Goal: Ask a question

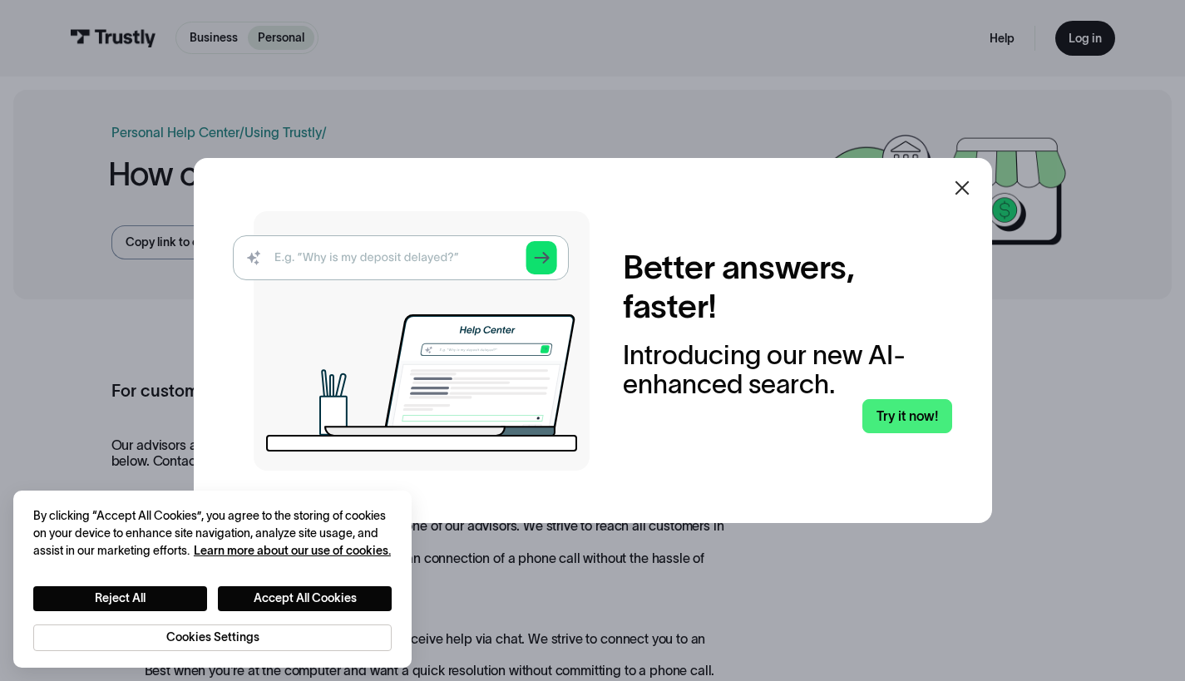
click at [972, 191] on icon at bounding box center [962, 188] width 20 height 20
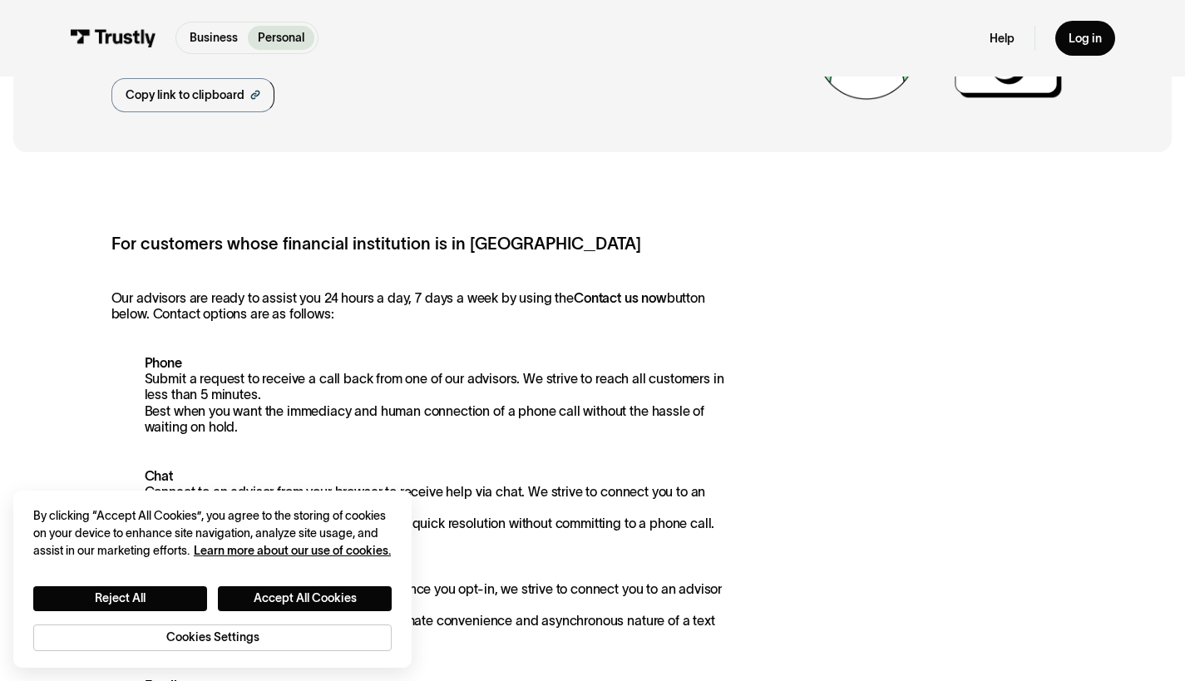
scroll to position [150, 0]
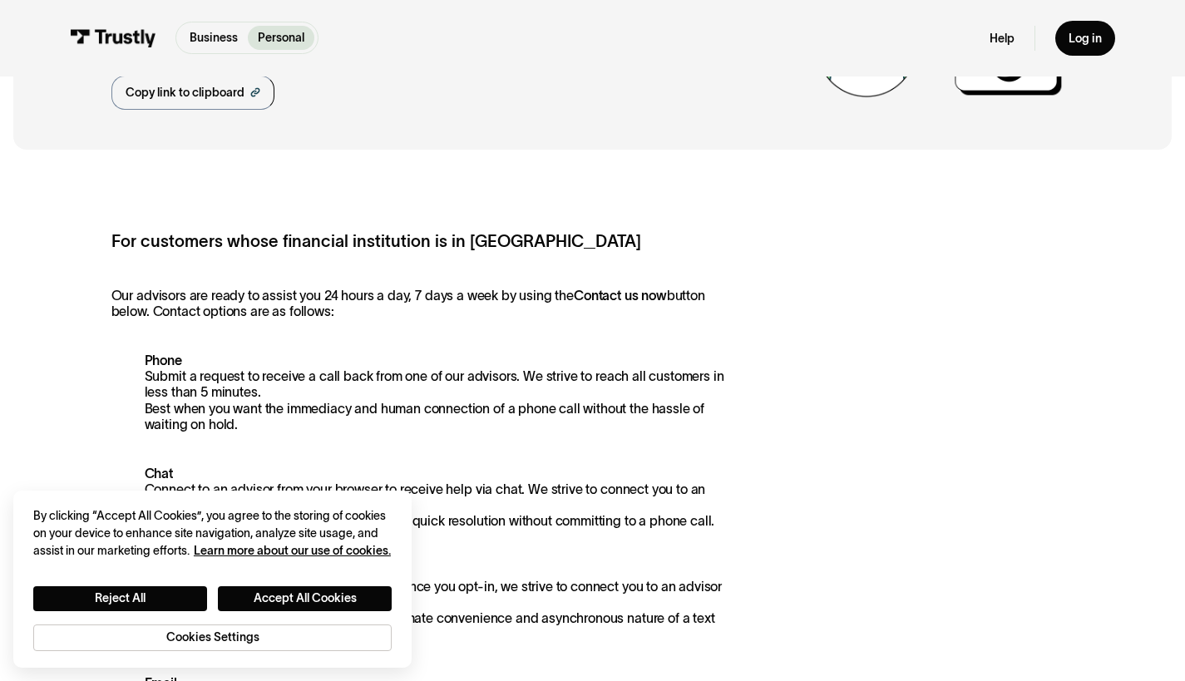
click at [160, 472] on strong "Chat" at bounding box center [159, 473] width 28 height 15
click at [225, 496] on p "Chat Connect to an advisor from your browser to receive help via chat. We striv…" at bounding box center [421, 498] width 620 height 64
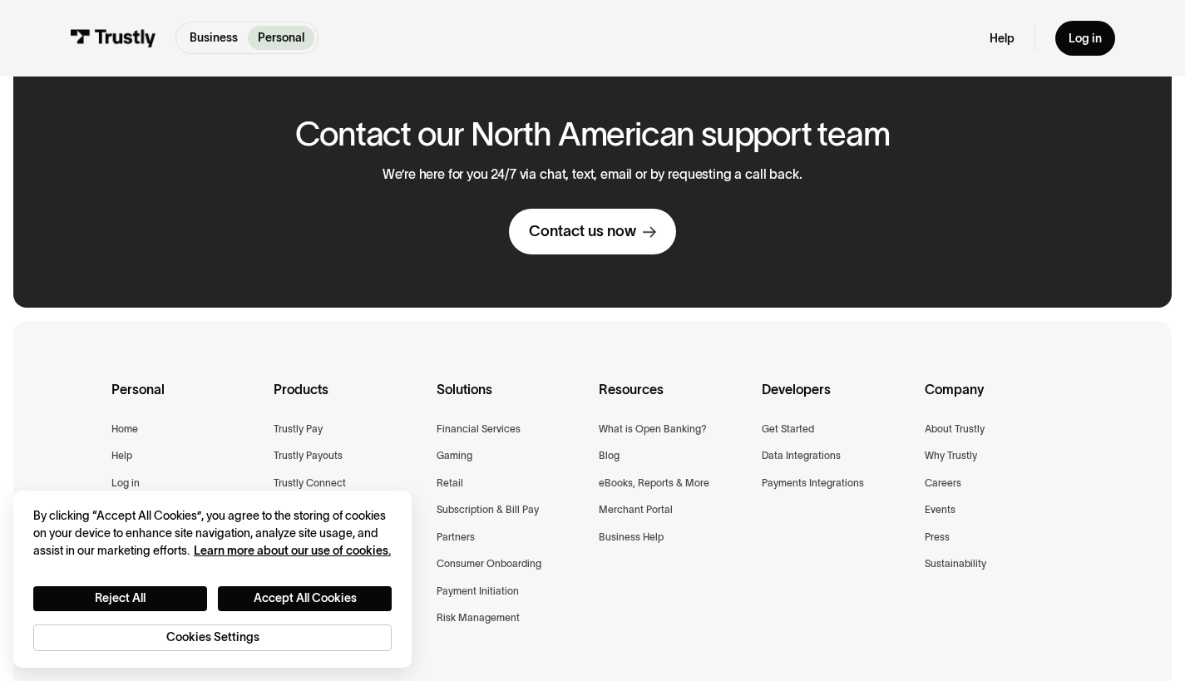
scroll to position [1167, 0]
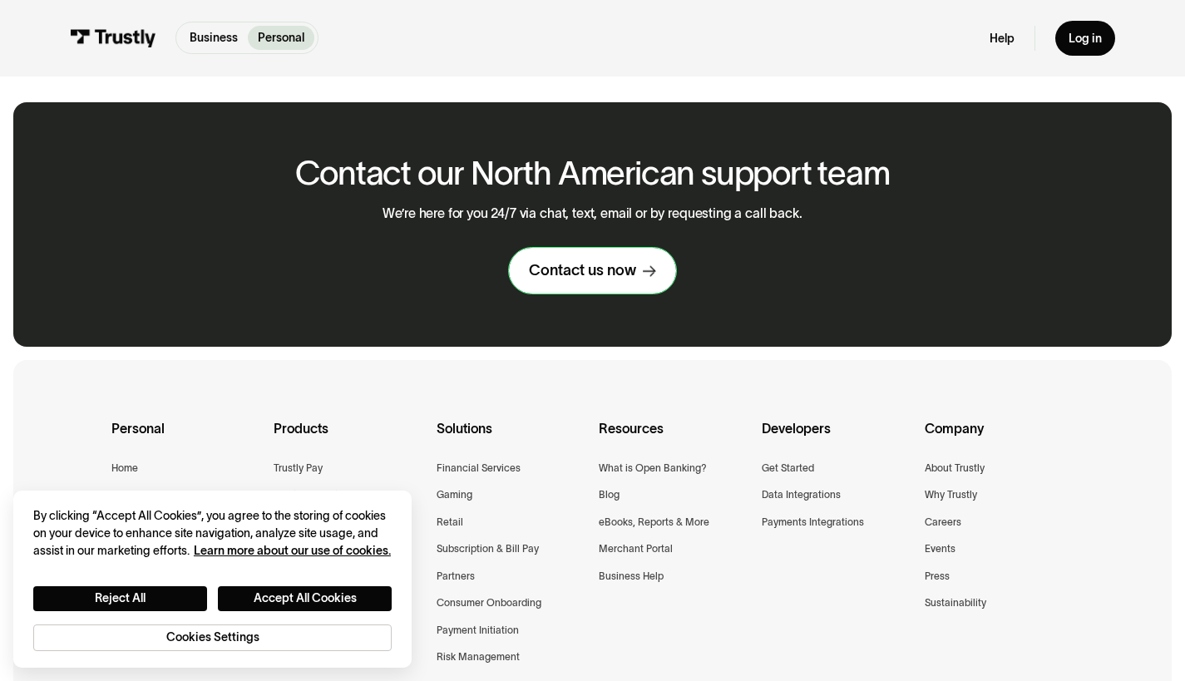
click at [595, 280] on div "Contact us now" at bounding box center [582, 270] width 107 height 19
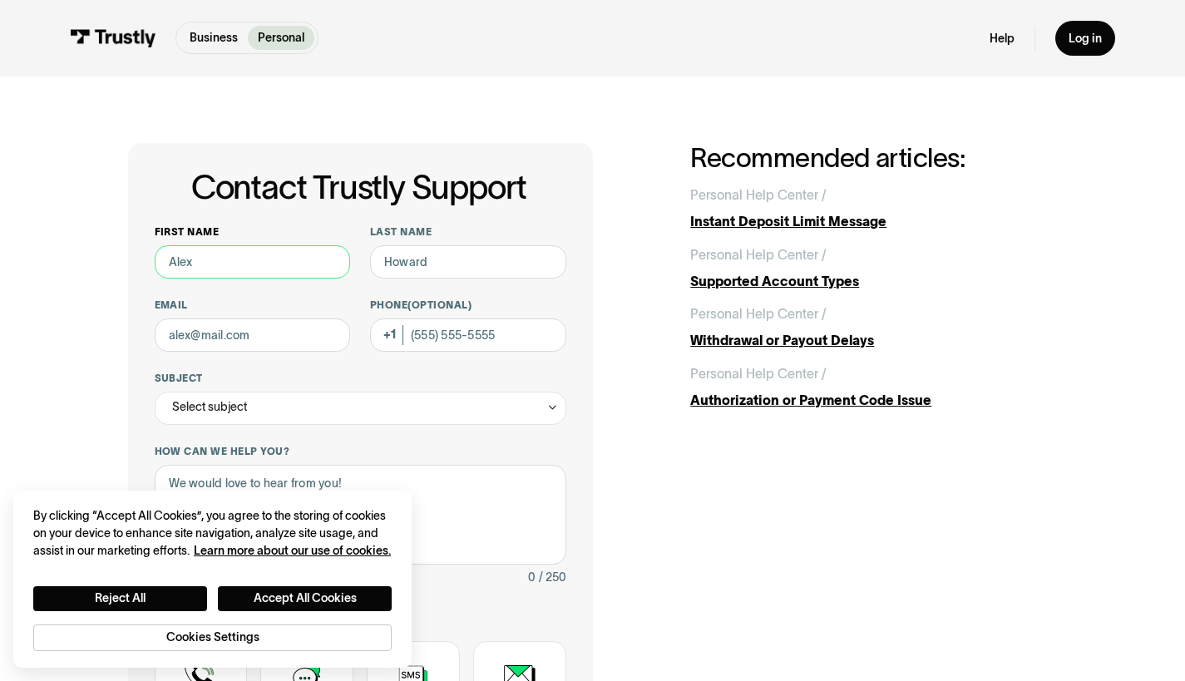
click at [309, 259] on input "First name" at bounding box center [253, 261] width 196 height 33
type input "Alvin"
click at [422, 261] on input "Last name" at bounding box center [468, 261] width 196 height 33
type input "Tucker"
click at [258, 346] on input "Email" at bounding box center [253, 335] width 196 height 33
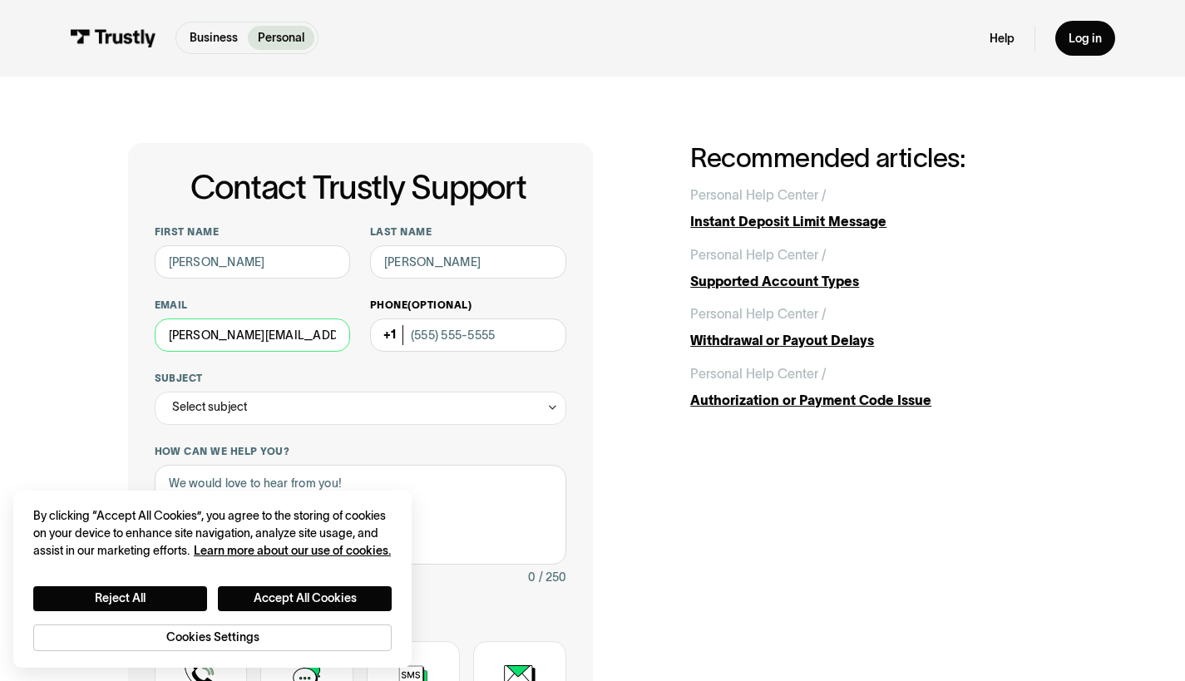
type input "alvin.tucker2000@yahoo.com"
click at [442, 339] on input "Phone (Optional)" at bounding box center [468, 335] width 196 height 33
type input "(240) 687-9462"
click at [327, 412] on div "Select subject" at bounding box center [361, 408] width 412 height 33
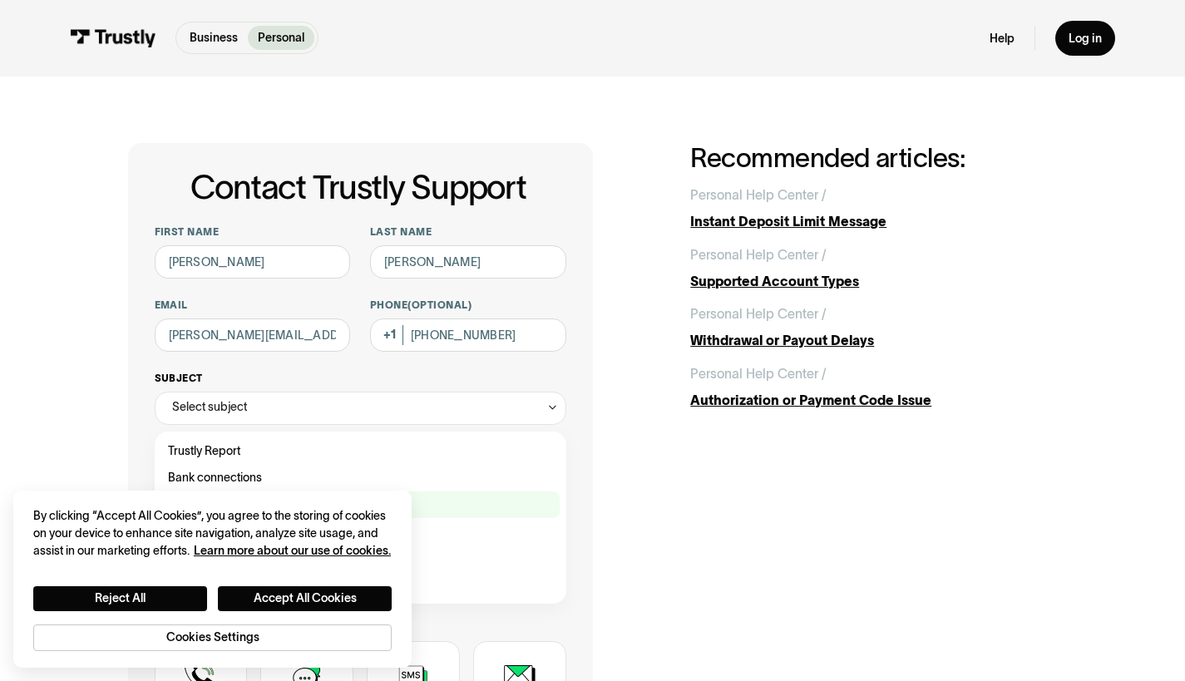
click at [322, 506] on div "Contact Trustly Support" at bounding box center [360, 505] width 398 height 27
type input "*******"
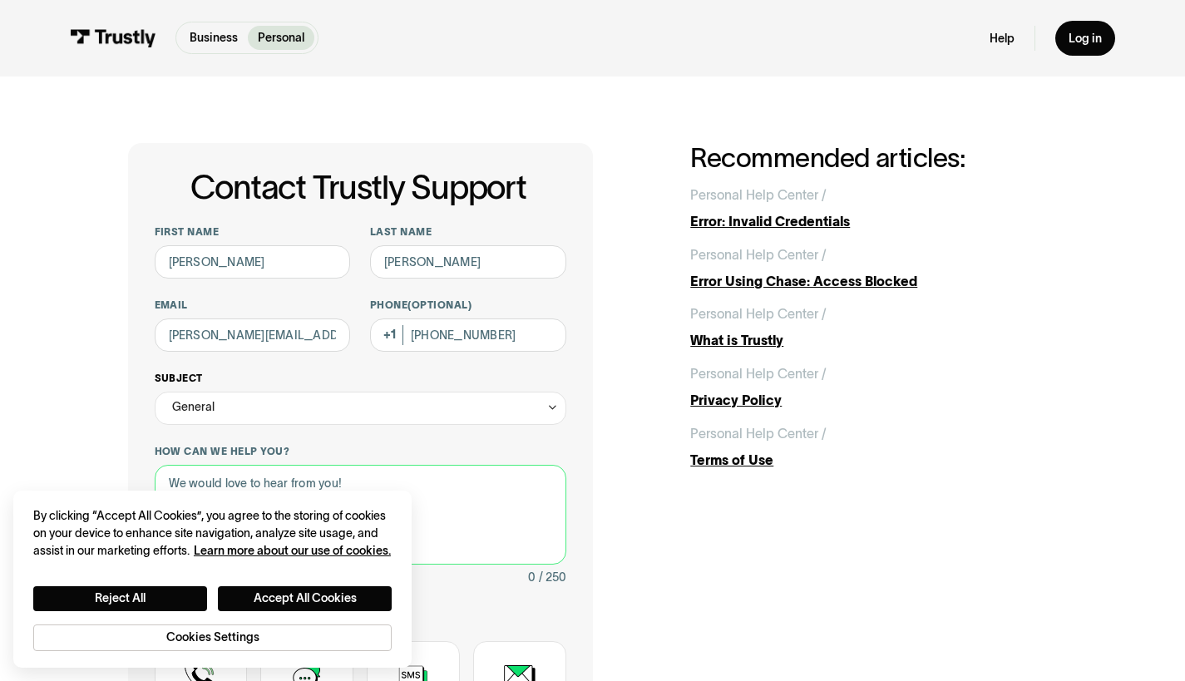
click at [322, 506] on textarea "How can we help you?" at bounding box center [361, 515] width 412 height 100
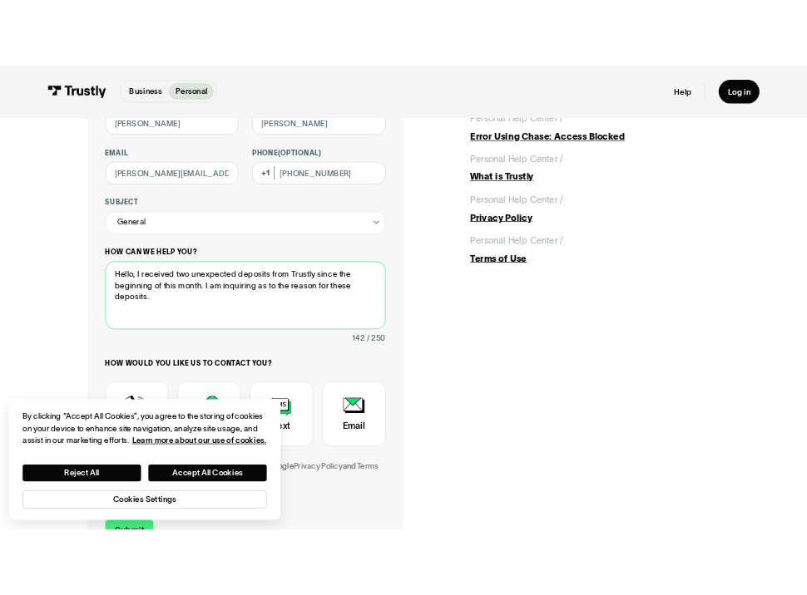
scroll to position [180, 0]
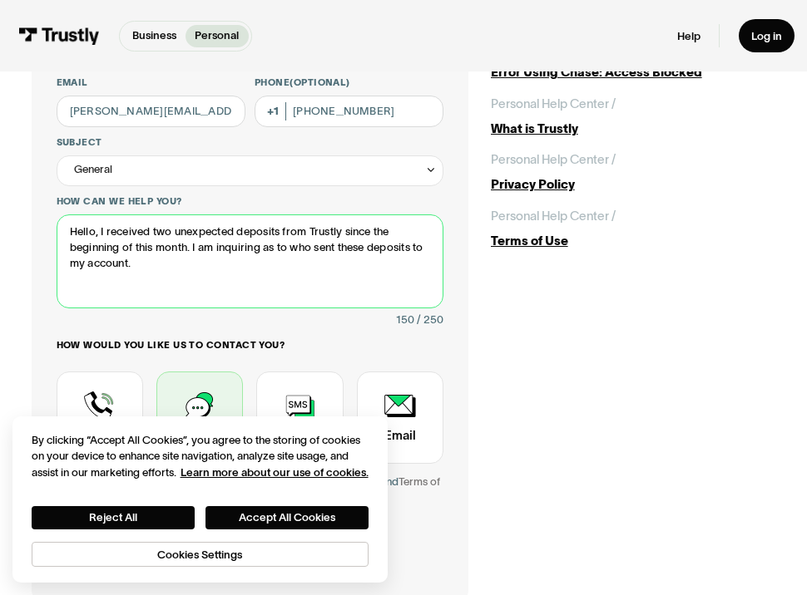
type textarea "Hello, I received two unexpected deposits from Trustly since the beginning of t…"
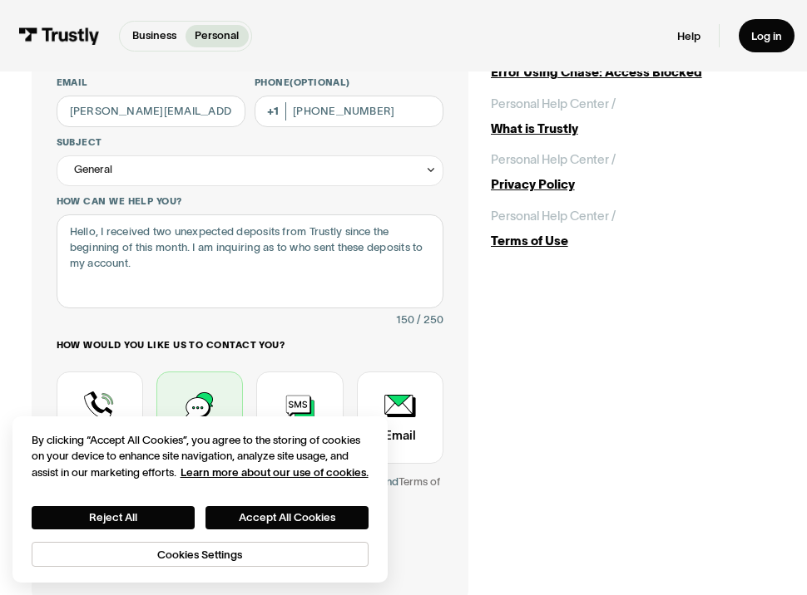
click at [198, 405] on div "Contact Trustly Support" at bounding box center [199, 418] width 86 height 92
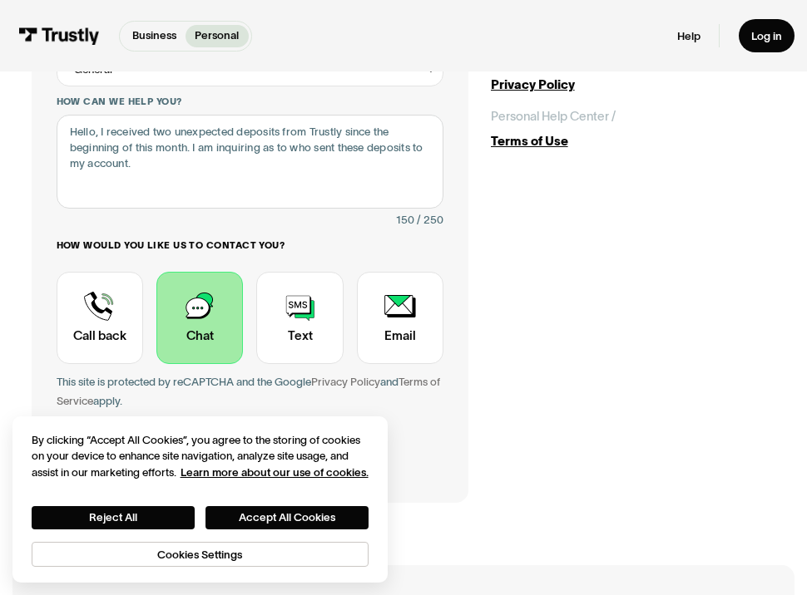
click at [93, 467] on input "Submit" at bounding box center [90, 462] width 67 height 33
type input "+12406879462"
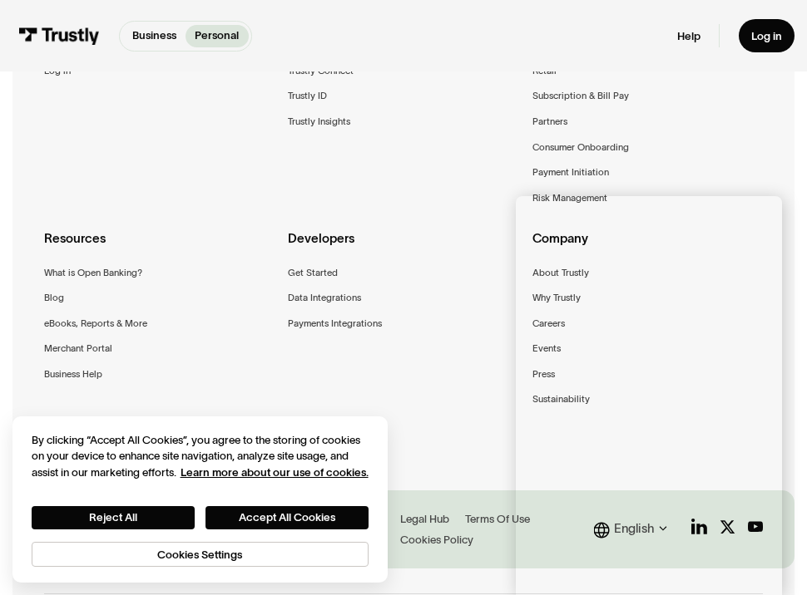
scroll to position [547, 0]
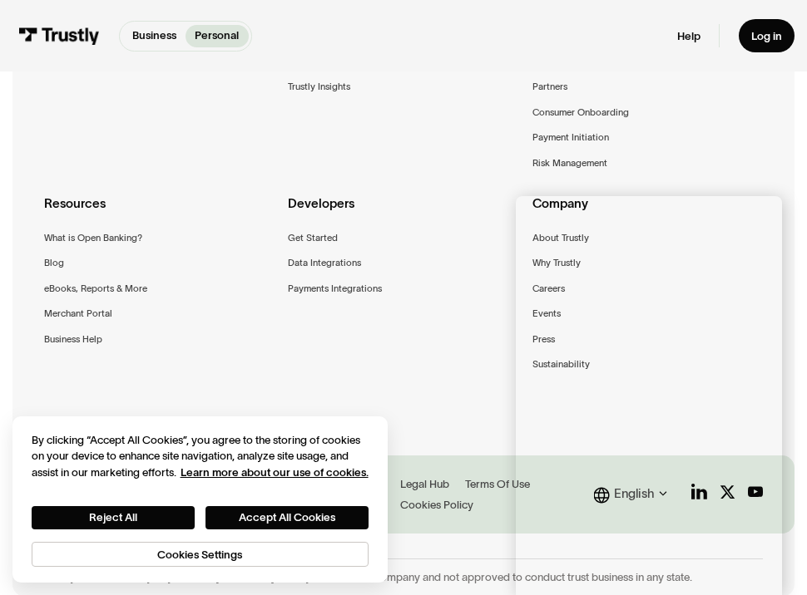
scroll to position [547, 0]
